Goal: Information Seeking & Learning: Check status

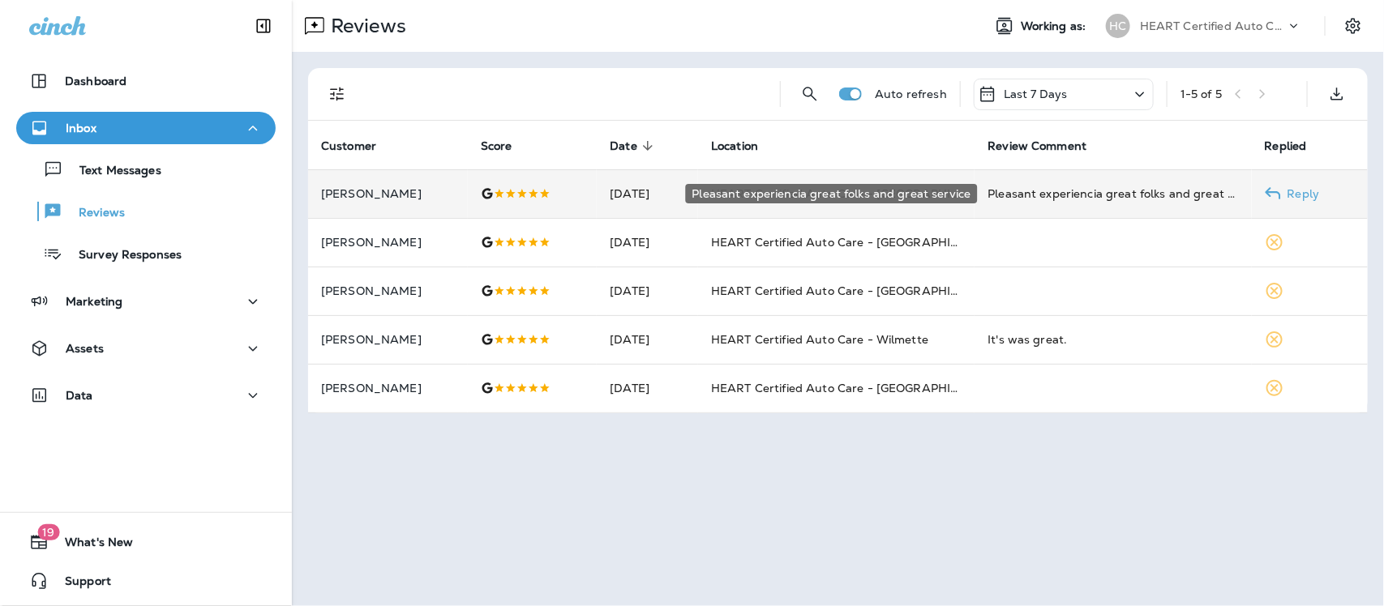
click at [620, 192] on div "Pleasant experiencia great folks and great service" at bounding box center [1112, 194] width 250 height 16
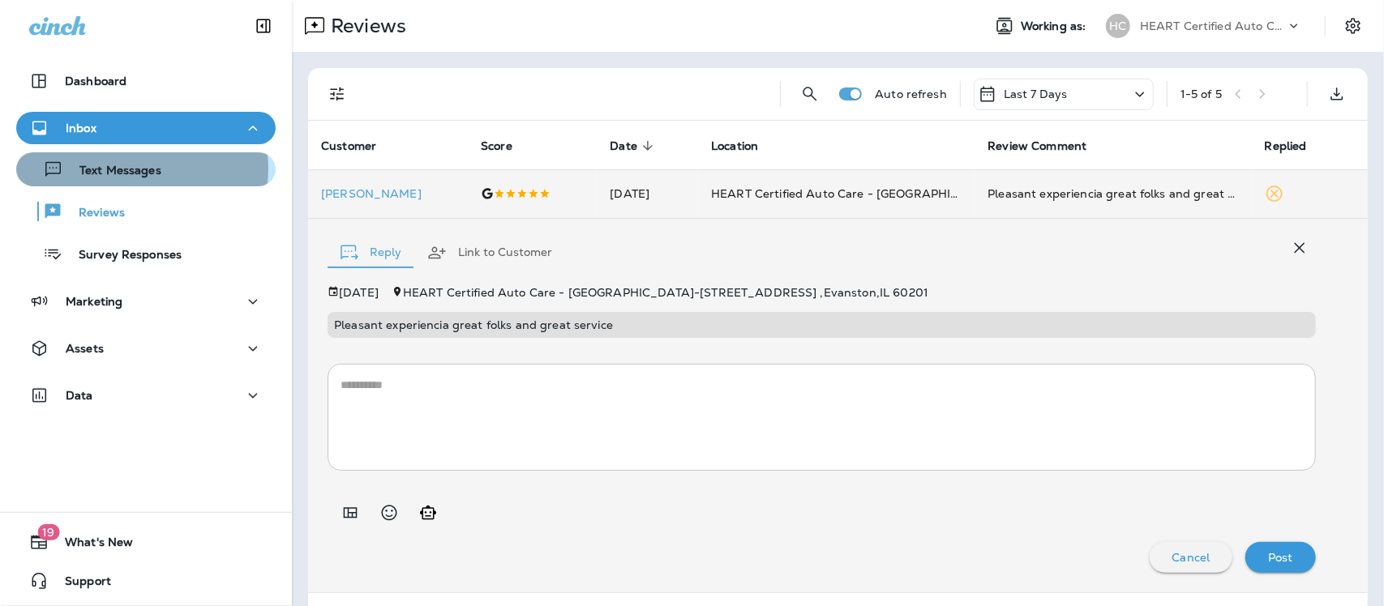
click at [134, 169] on p "Text Messages" at bounding box center [112, 171] width 98 height 15
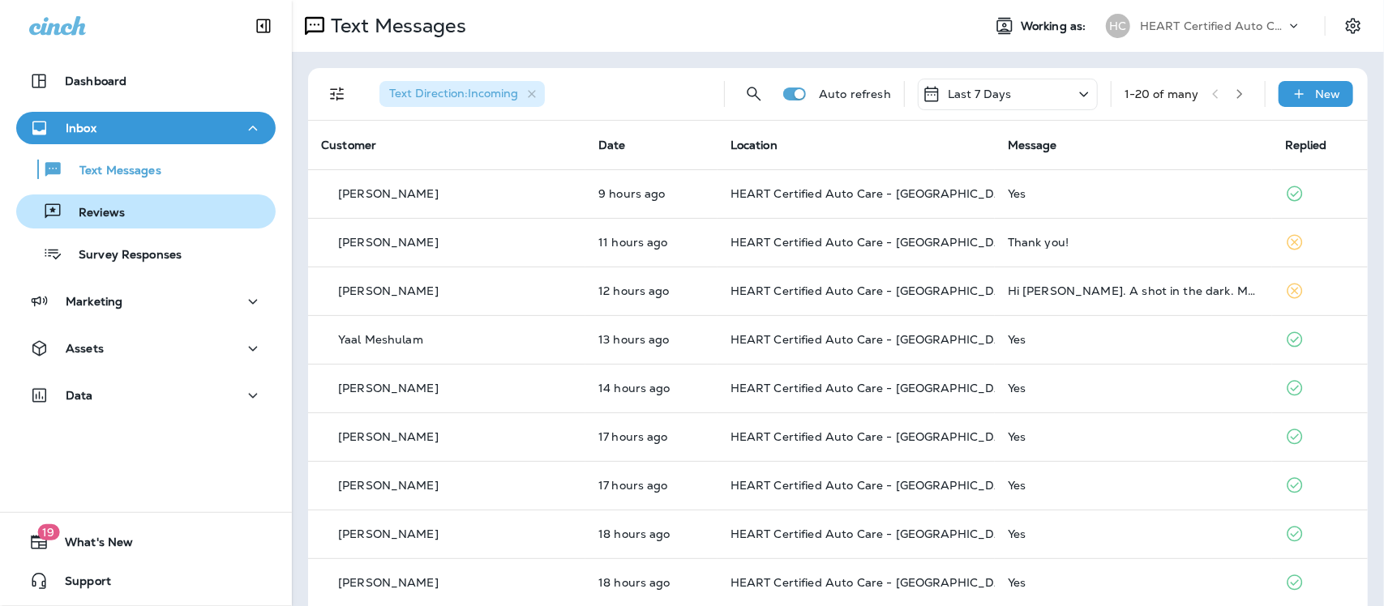
click at [103, 208] on p "Reviews" at bounding box center [93, 213] width 62 height 15
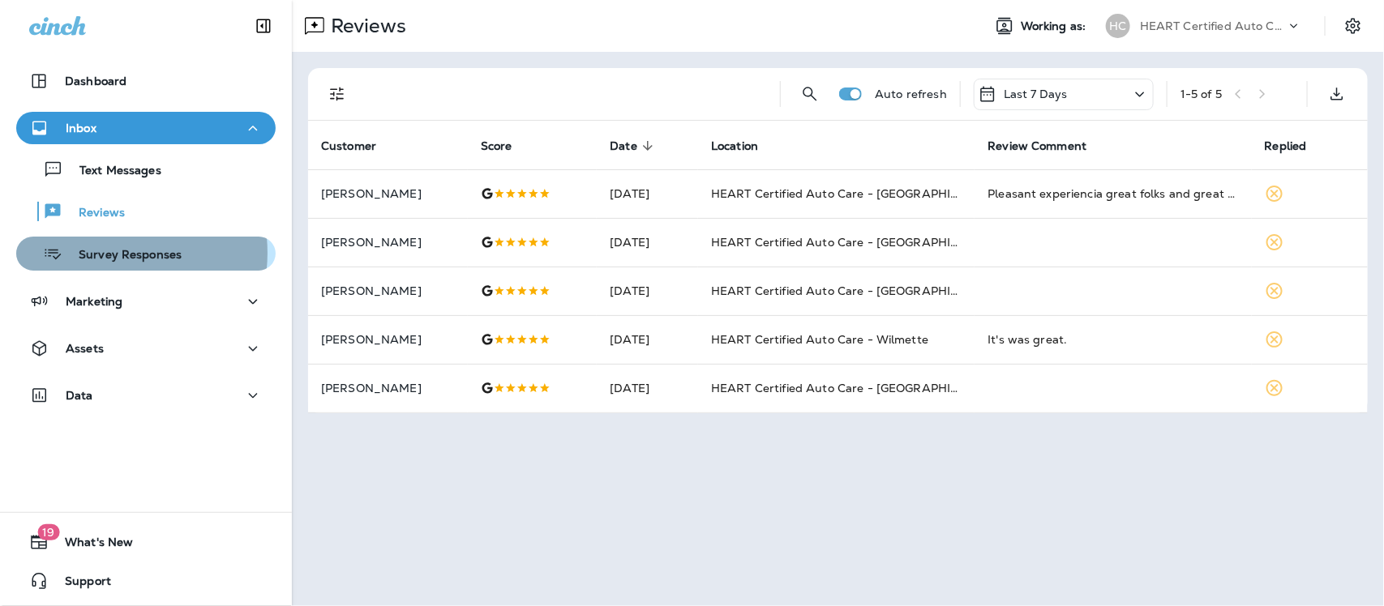
click at [100, 253] on p "Survey Responses" at bounding box center [121, 255] width 119 height 15
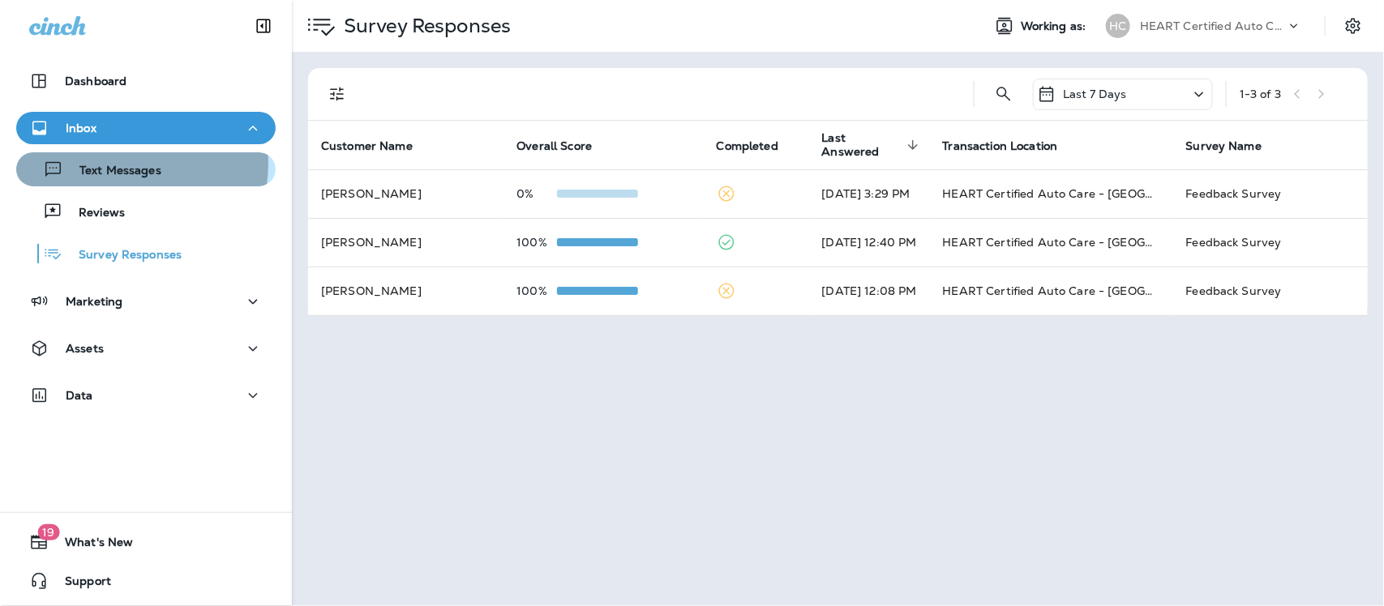
click at [103, 164] on p "Text Messages" at bounding box center [112, 171] width 98 height 15
